Goal: Task Accomplishment & Management: Use online tool/utility

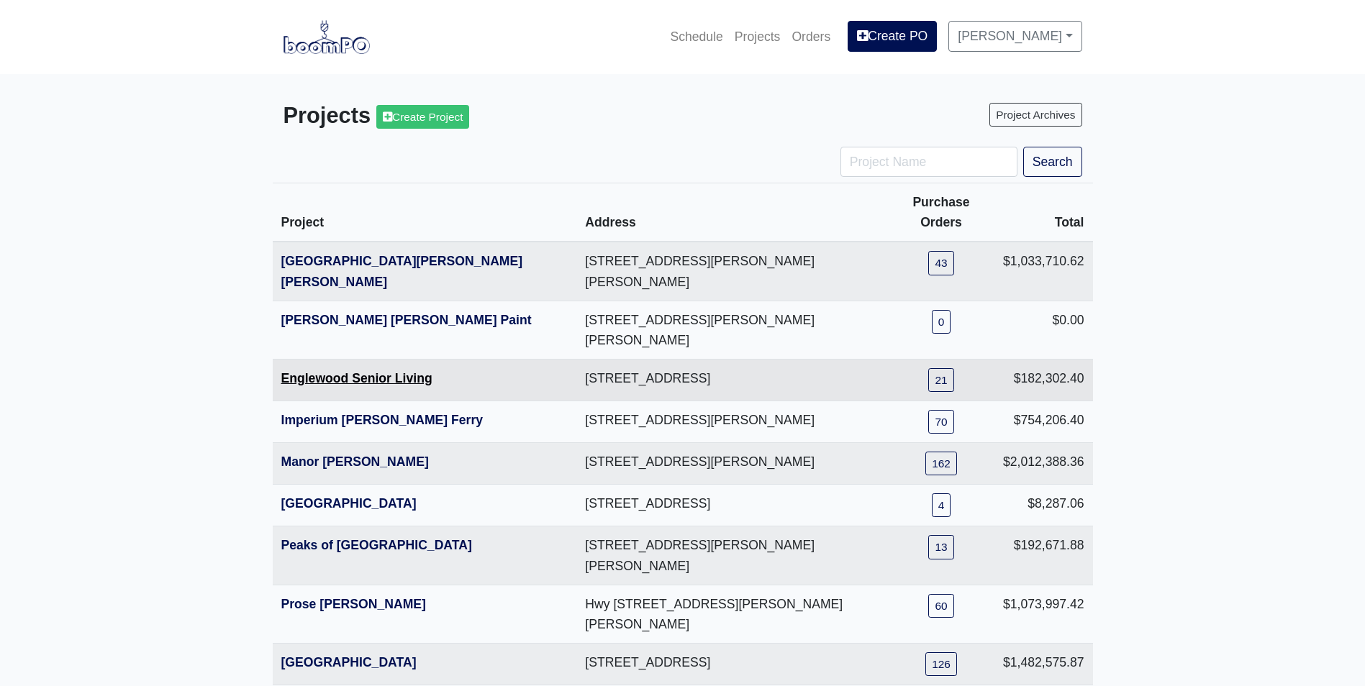
click at [299, 371] on link "Englewood Senior Living" at bounding box center [356, 378] width 151 height 14
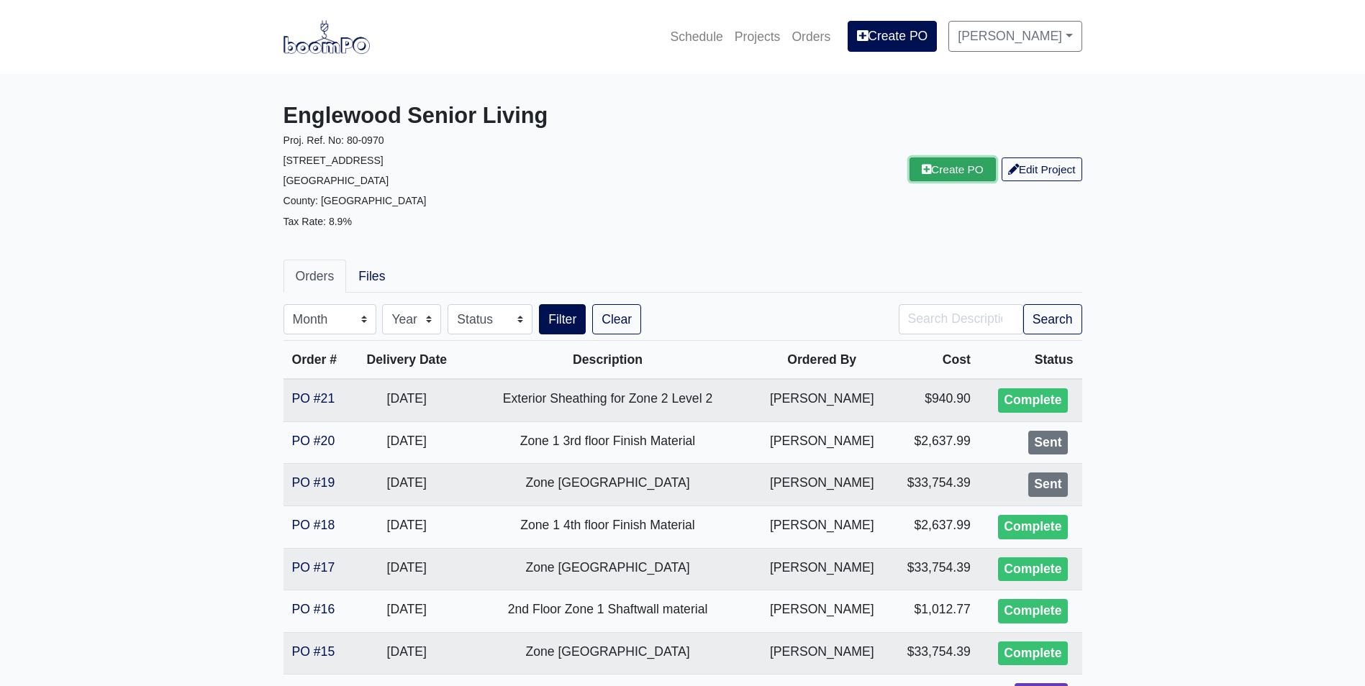
click at [936, 172] on link "Create PO" at bounding box center [952, 170] width 86 height 24
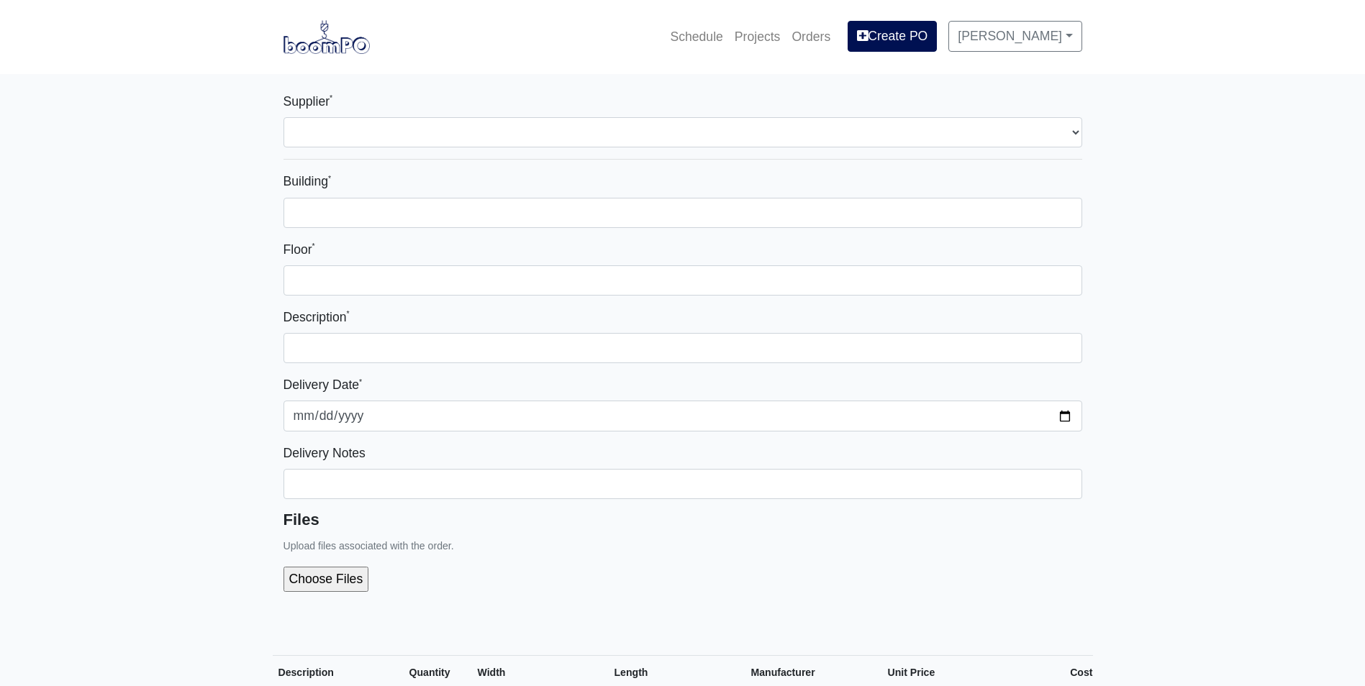
select select
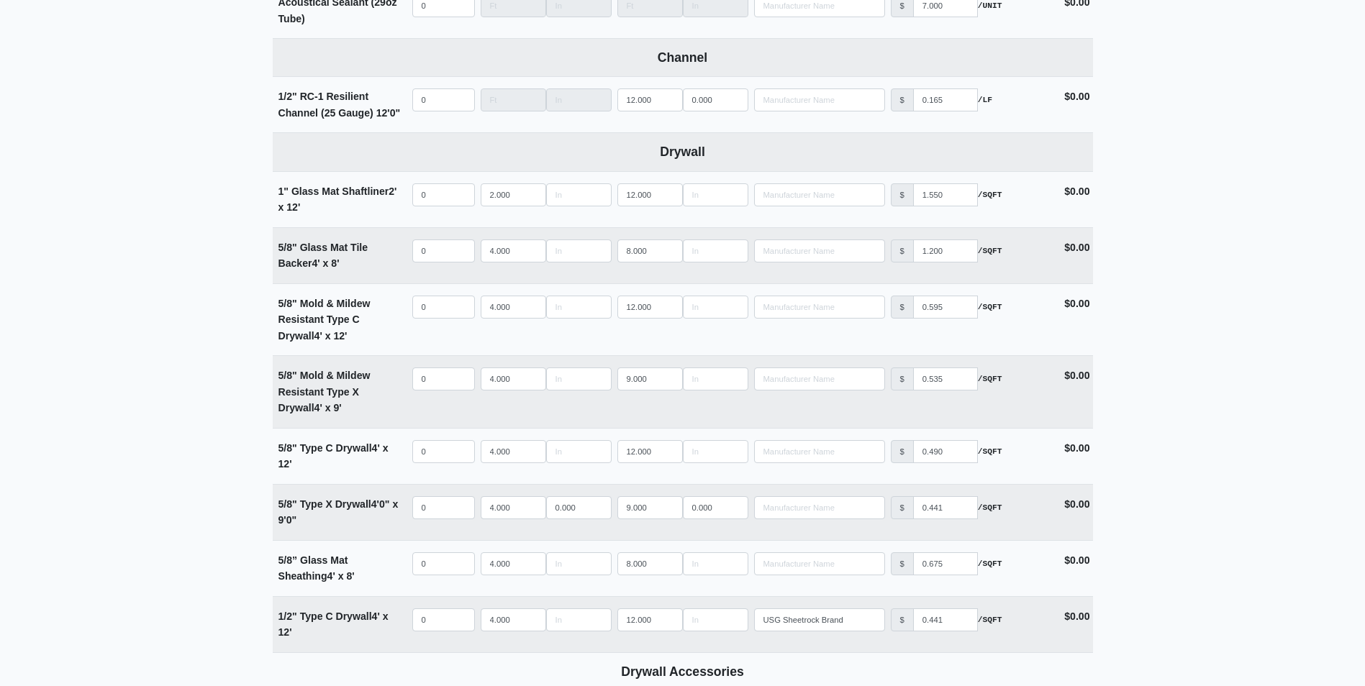
scroll to position [719, 0]
